Goal: Task Accomplishment & Management: Manage account settings

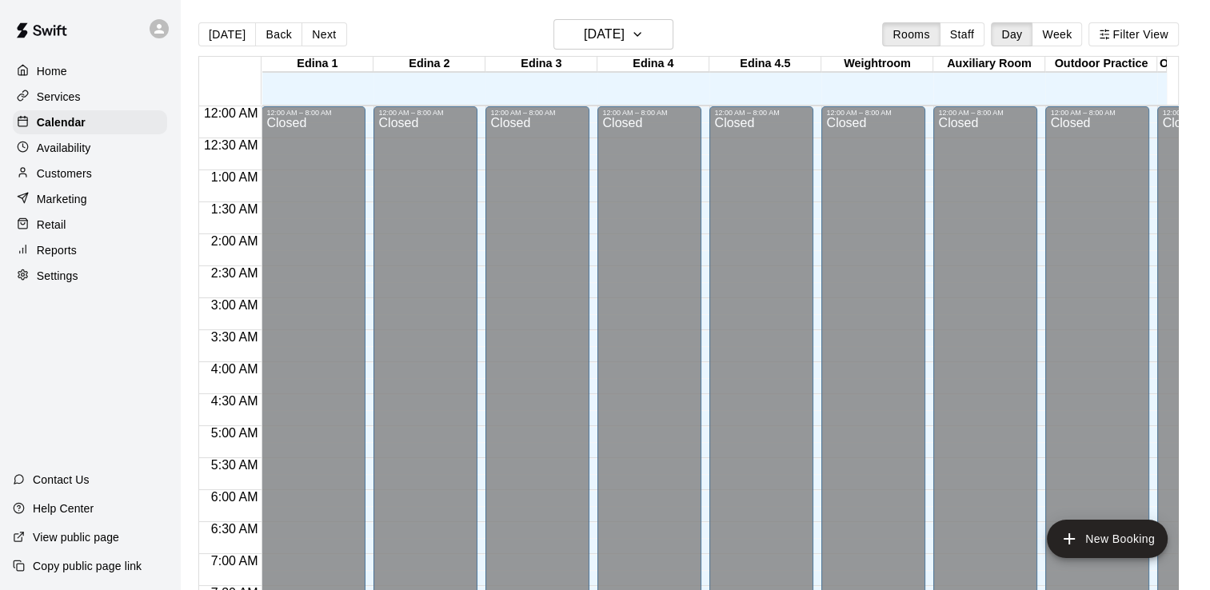
scroll to position [984, 0]
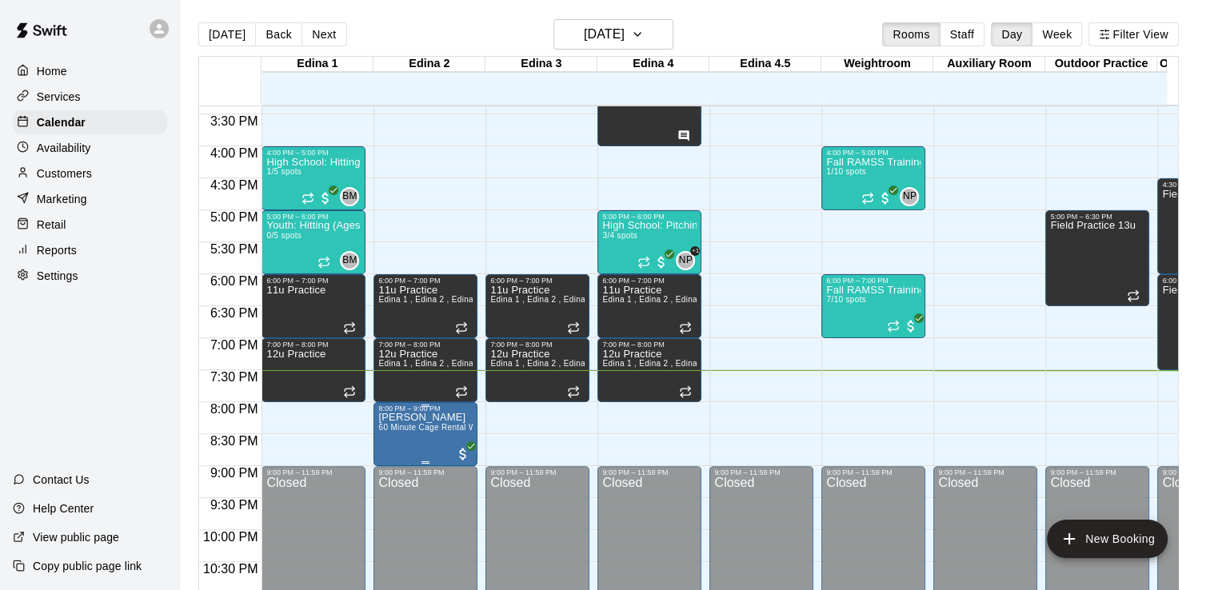
click at [426, 424] on span "60 Minute Cage Rental W/ Machine (Short Cage)" at bounding box center [471, 427] width 186 height 9
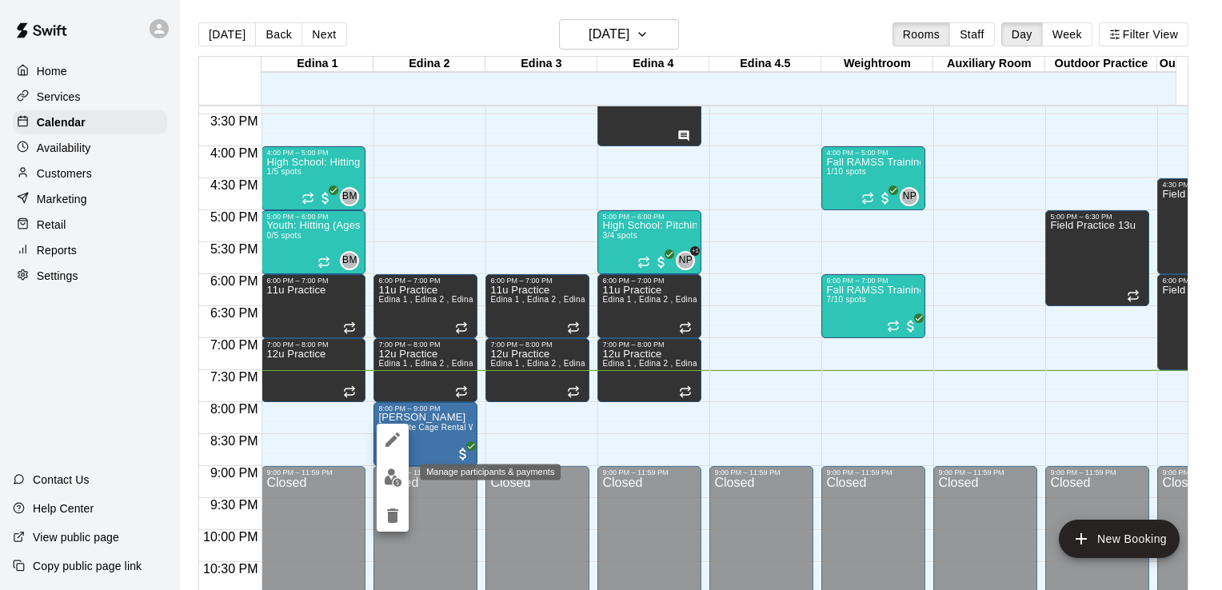
click at [390, 478] on img "edit" at bounding box center [393, 478] width 18 height 18
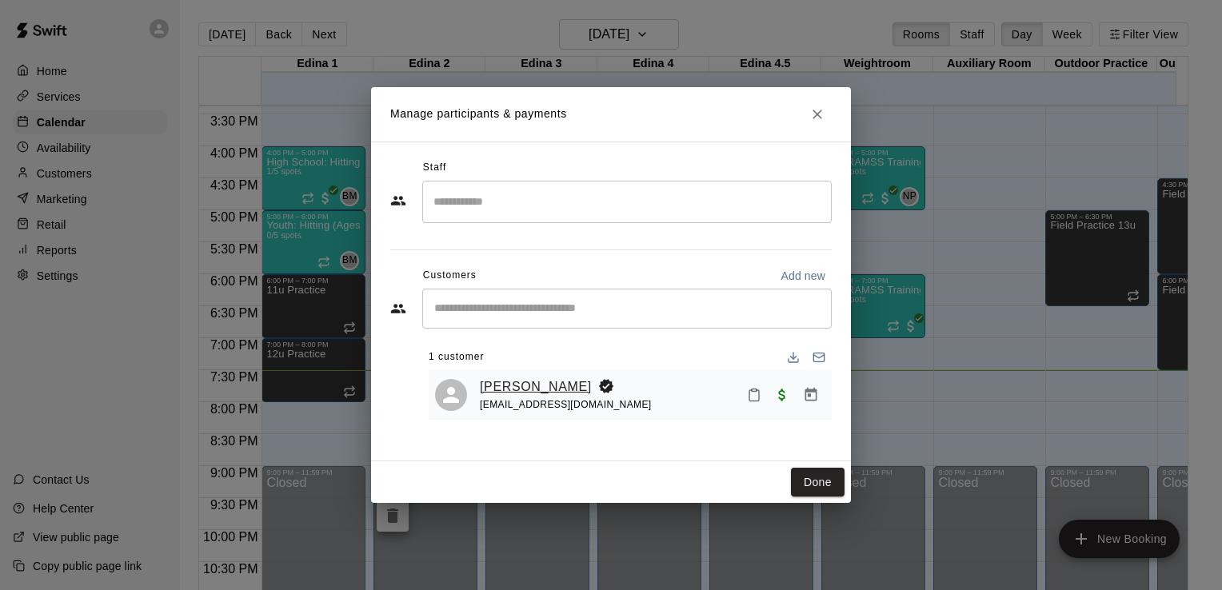
click at [525, 387] on link "[PERSON_NAME]" at bounding box center [536, 387] width 112 height 21
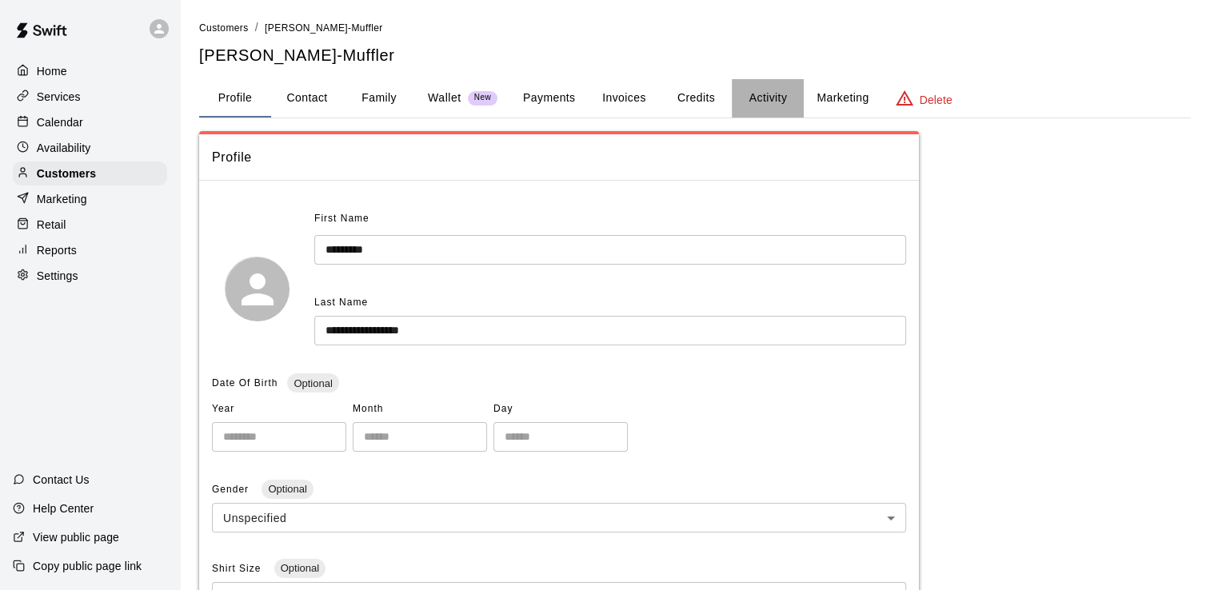
click at [762, 98] on button "Activity" at bounding box center [768, 98] width 72 height 38
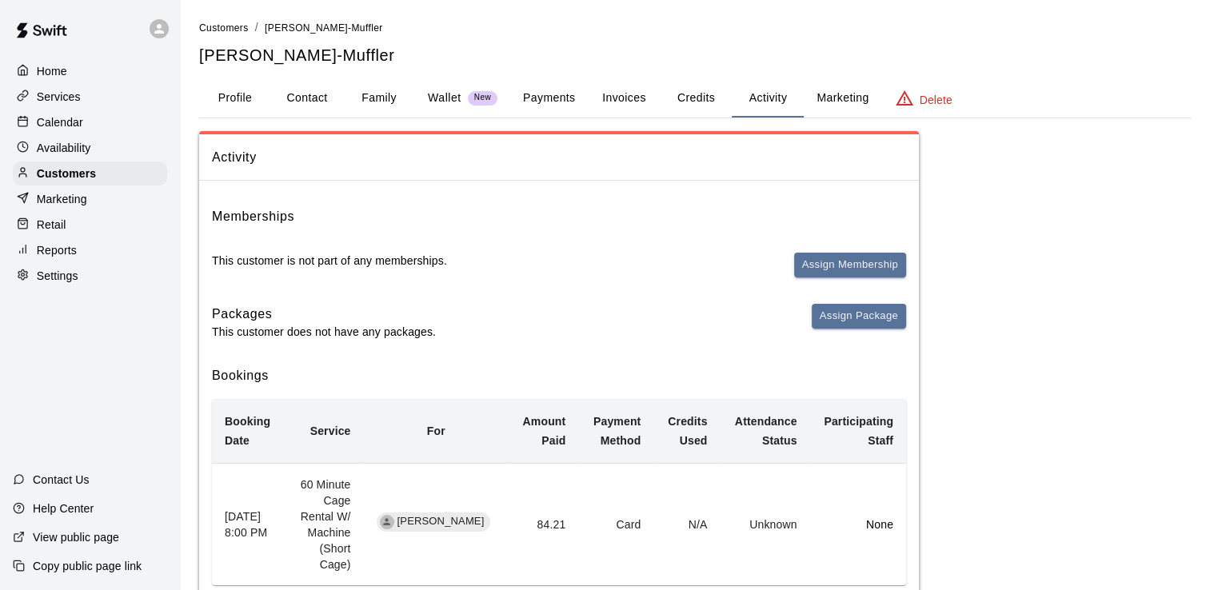
click at [58, 73] on p "Home" at bounding box center [52, 71] width 30 height 16
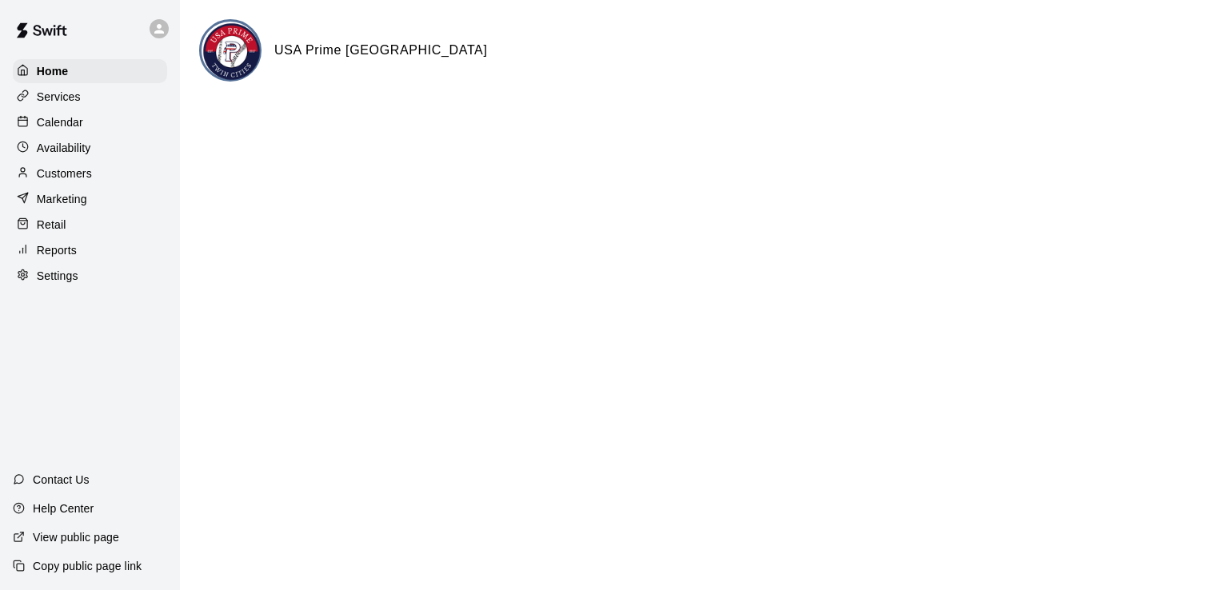
click at [70, 130] on p "Calendar" at bounding box center [60, 122] width 46 height 16
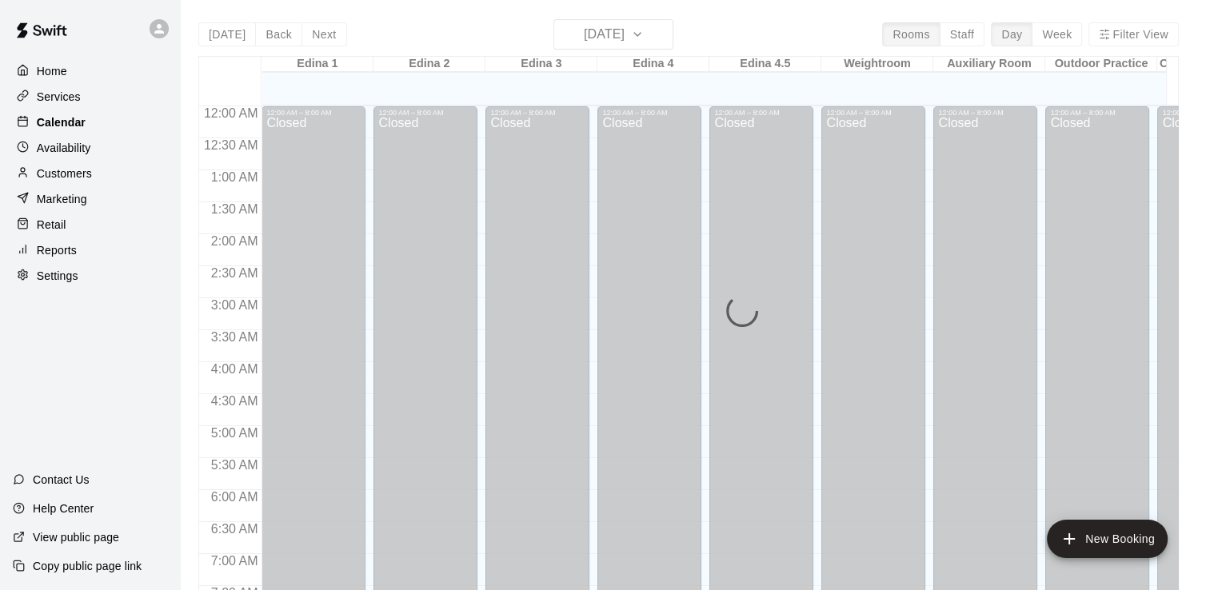
scroll to position [984, 0]
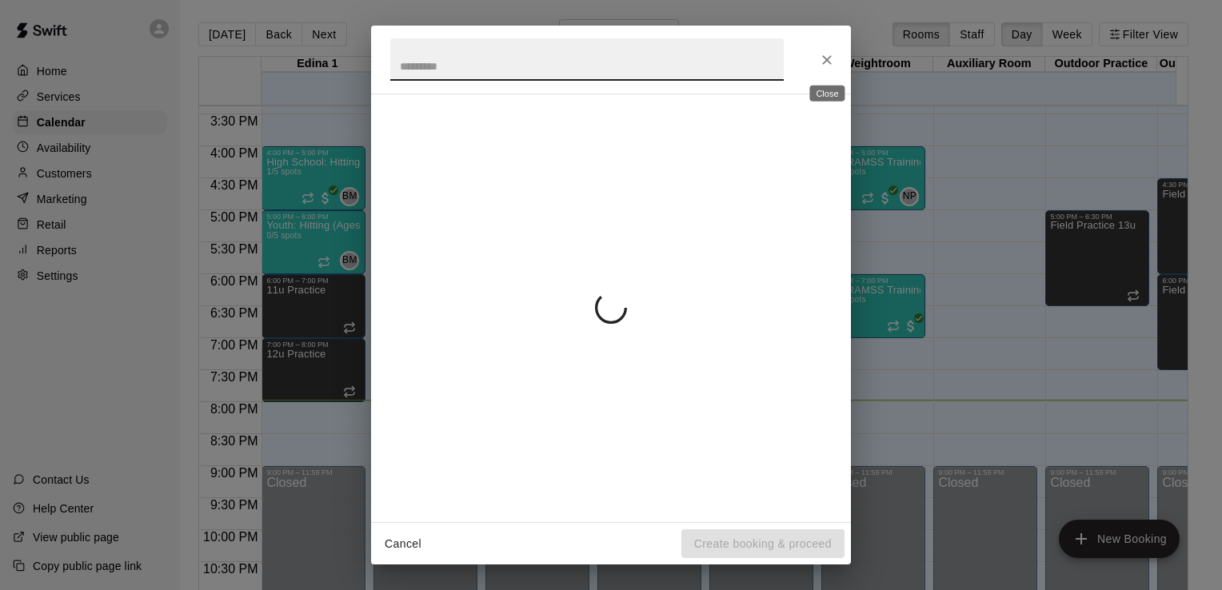
click at [825, 56] on icon "Close" at bounding box center [827, 60] width 16 height 16
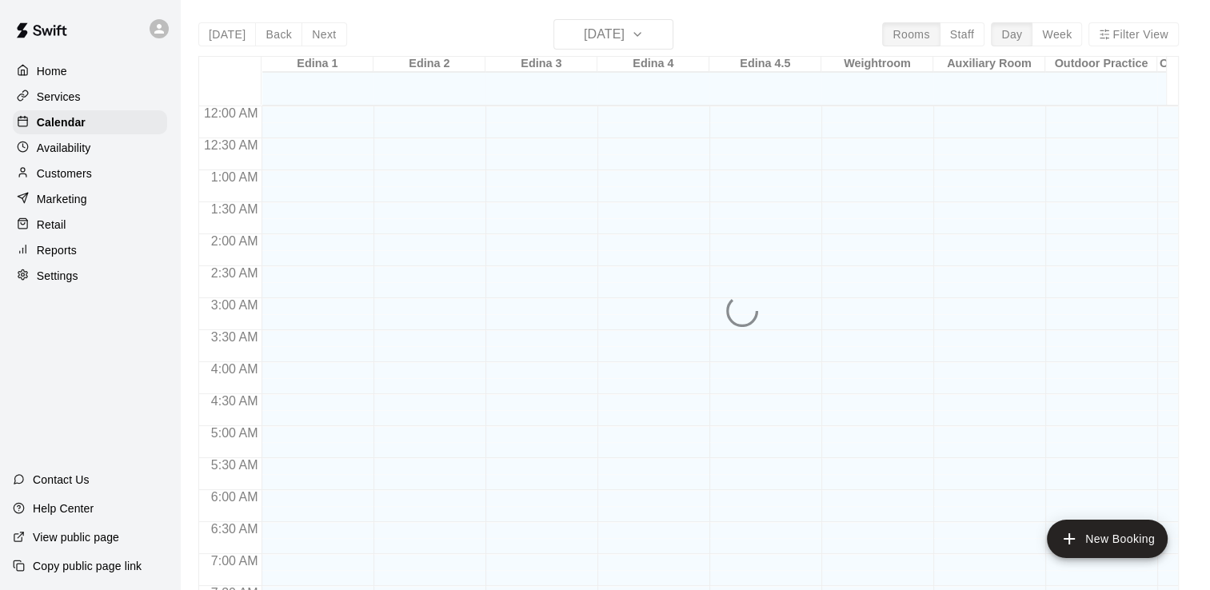
scroll to position [984, 0]
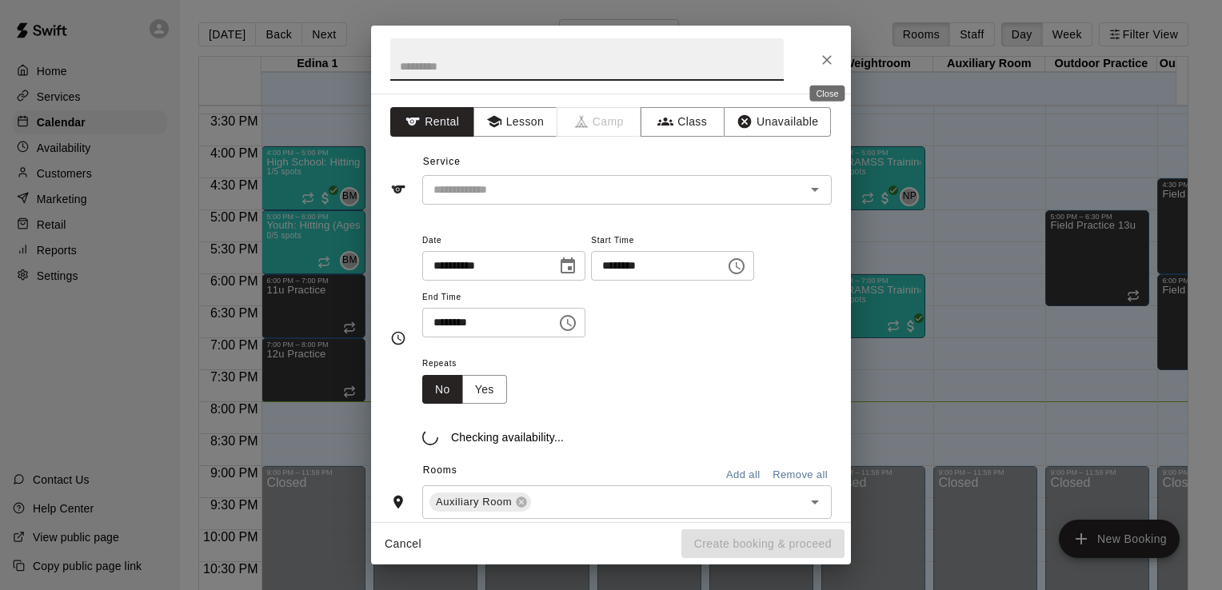
click at [830, 57] on icon "Close" at bounding box center [827, 60] width 16 height 16
